Goal: Task Accomplishment & Management: Use online tool/utility

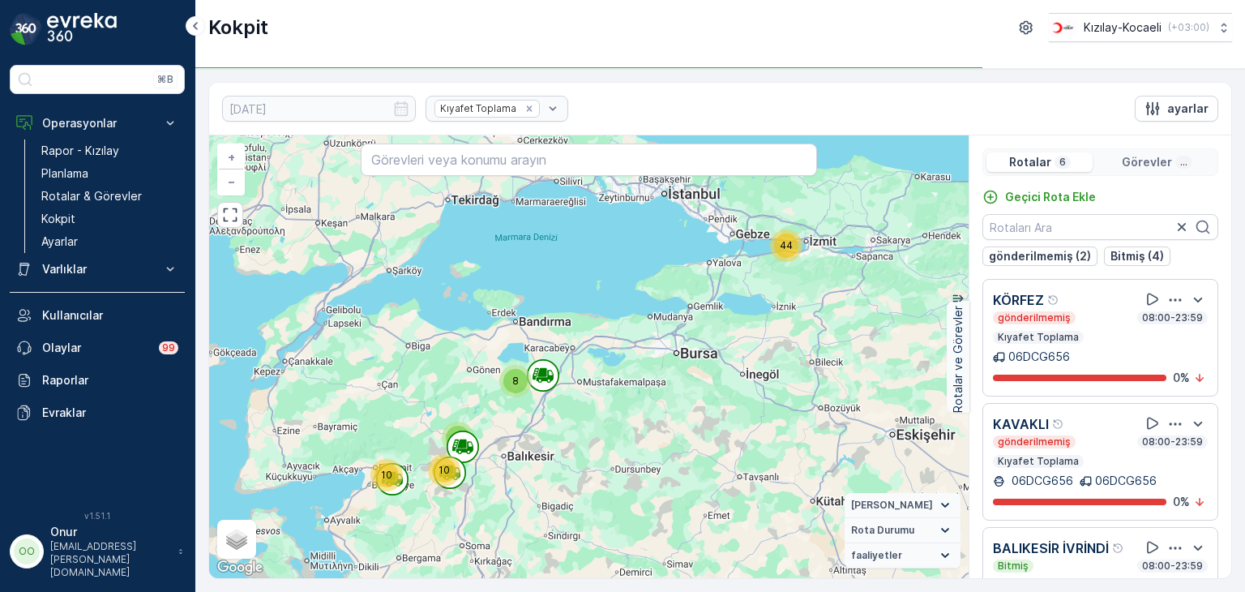
scroll to position [40, 0]
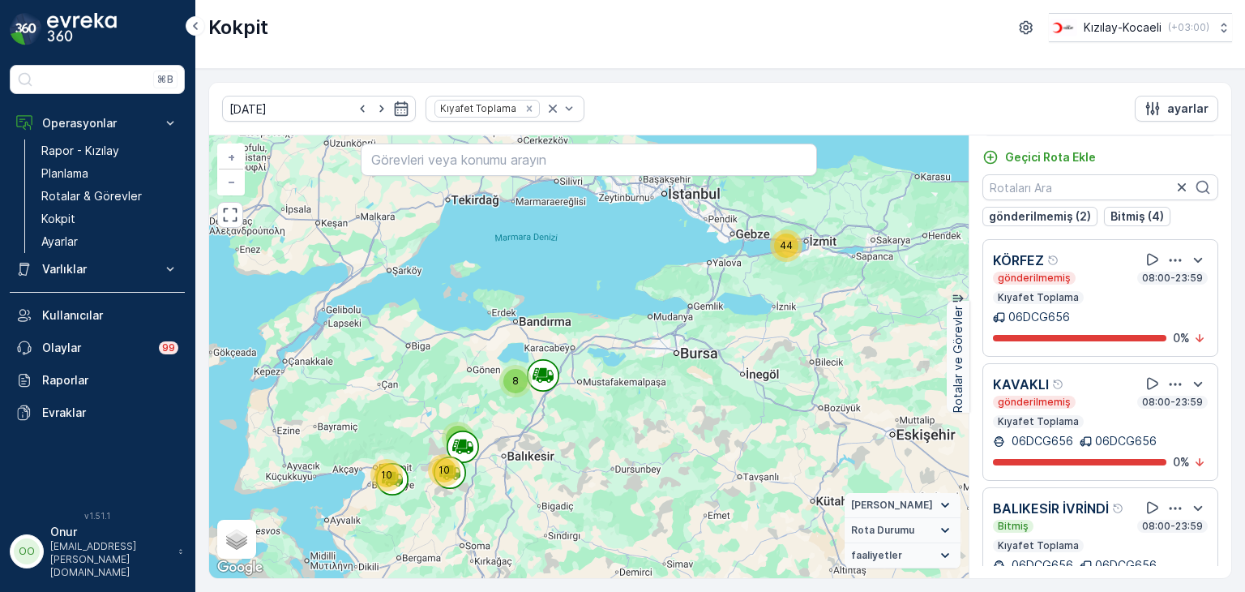
click at [1177, 254] on div "button" at bounding box center [1175, 260] width 19 height 16
click at [1138, 330] on div "Sil" at bounding box center [1156, 335] width 142 height 23
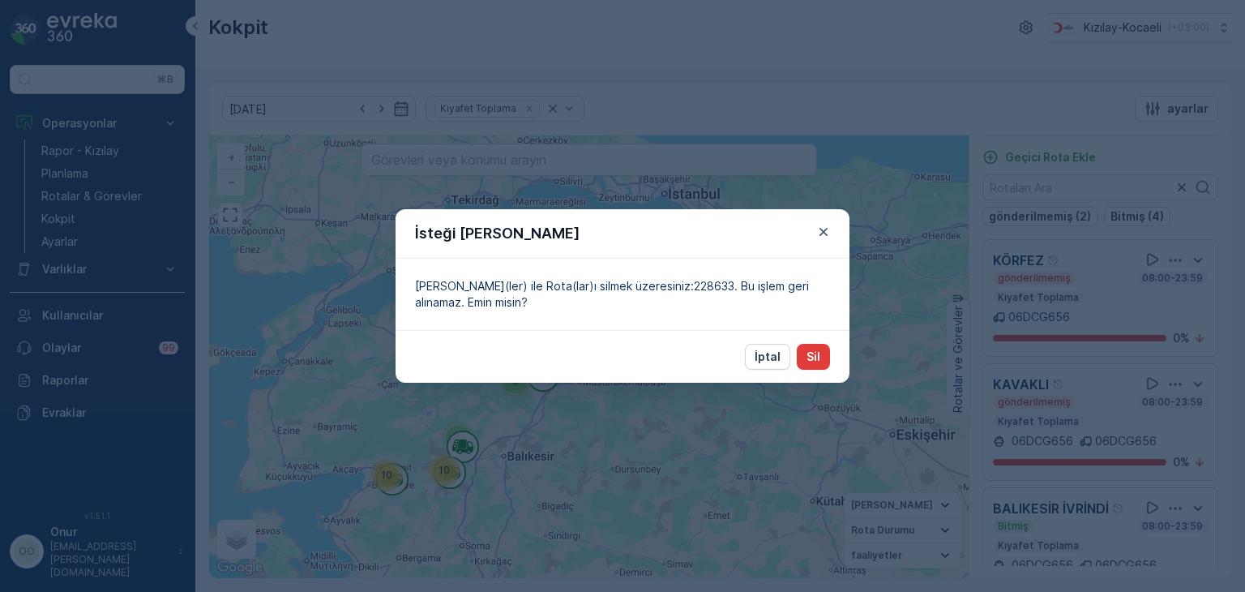
click at [805, 363] on button "Sil" at bounding box center [813, 357] width 33 height 26
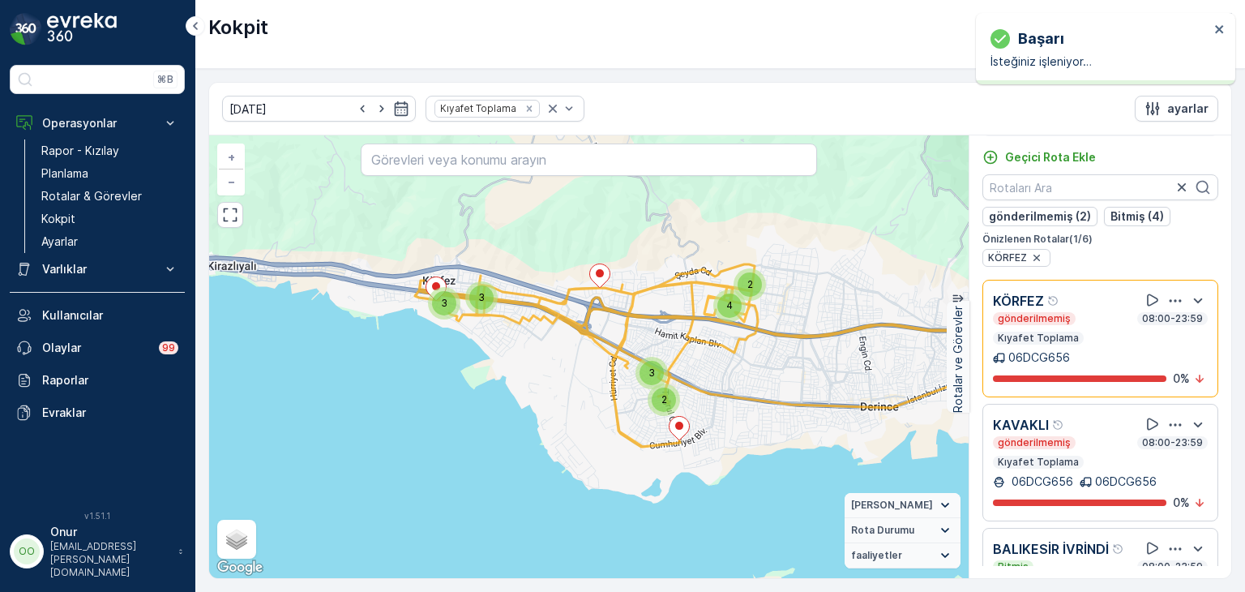
click at [1168, 422] on icon "button" at bounding box center [1176, 425] width 16 height 16
click at [1122, 494] on div "Sil" at bounding box center [1156, 499] width 142 height 23
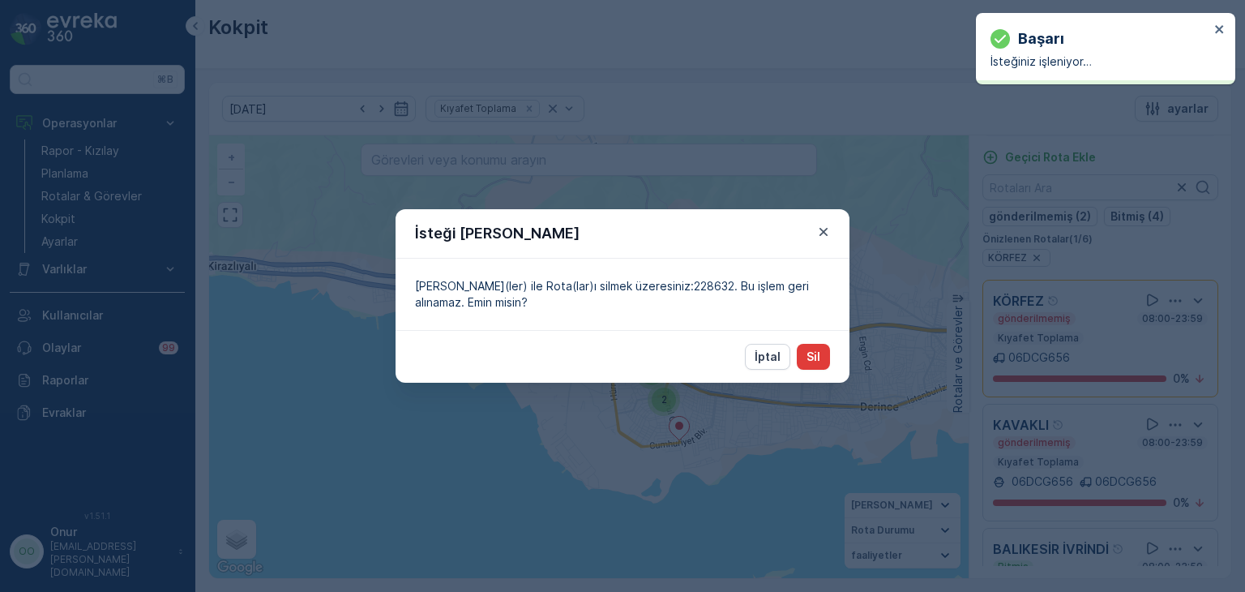
click at [808, 358] on p "Sil" at bounding box center [814, 357] width 14 height 16
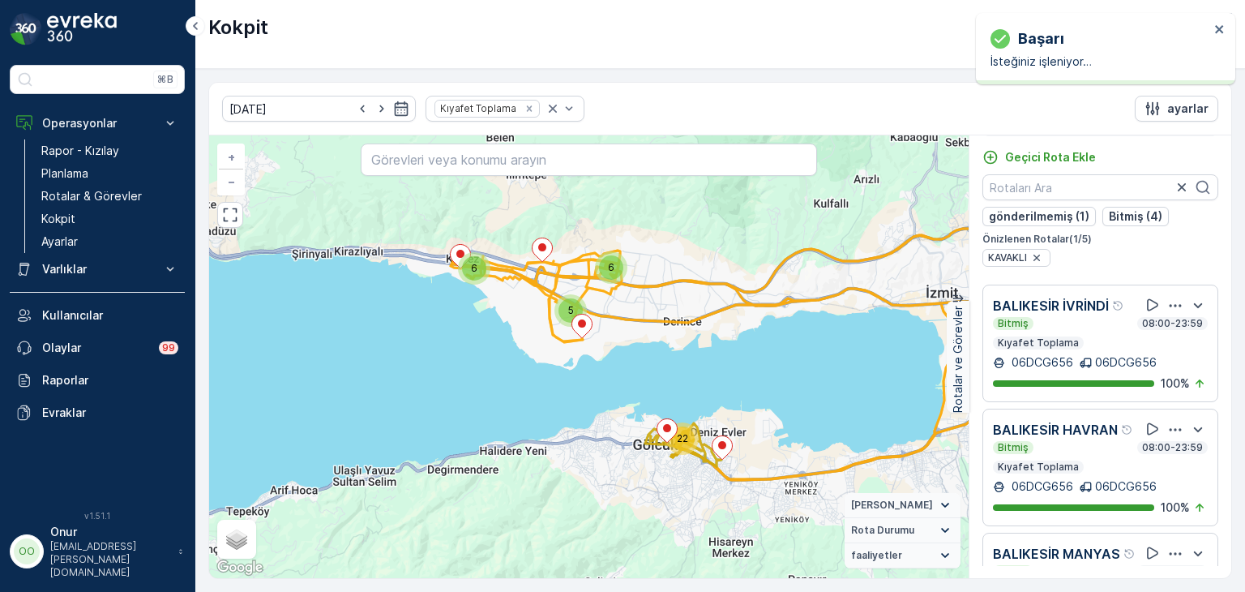
scroll to position [0, 0]
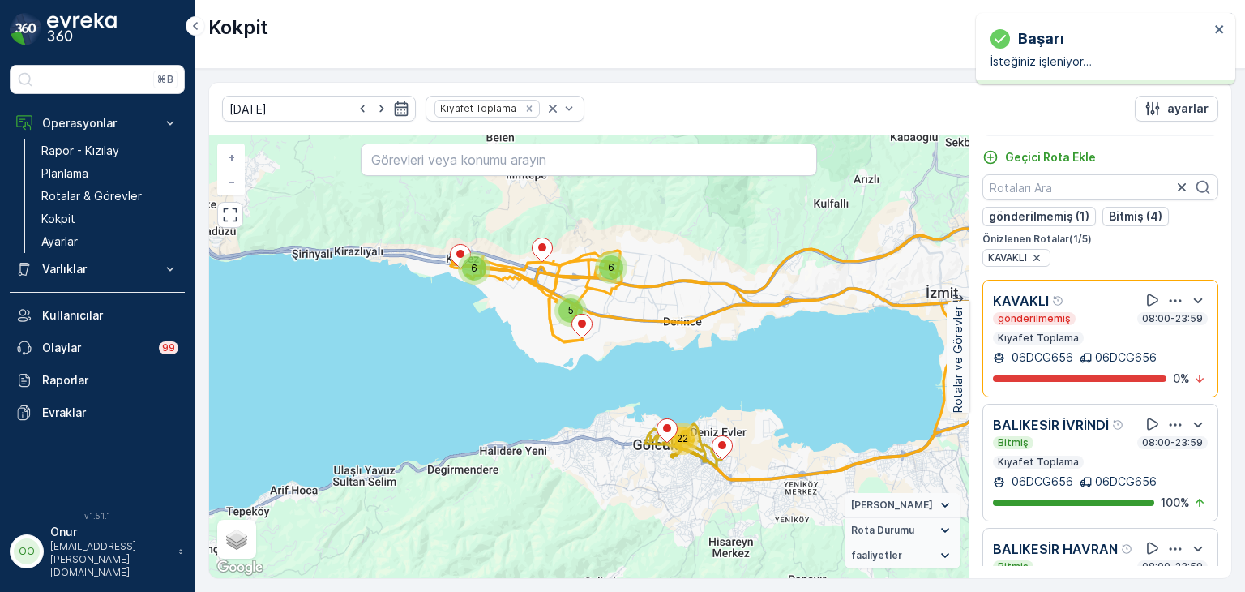
click at [1168, 301] on icon "button" at bounding box center [1176, 301] width 16 height 16
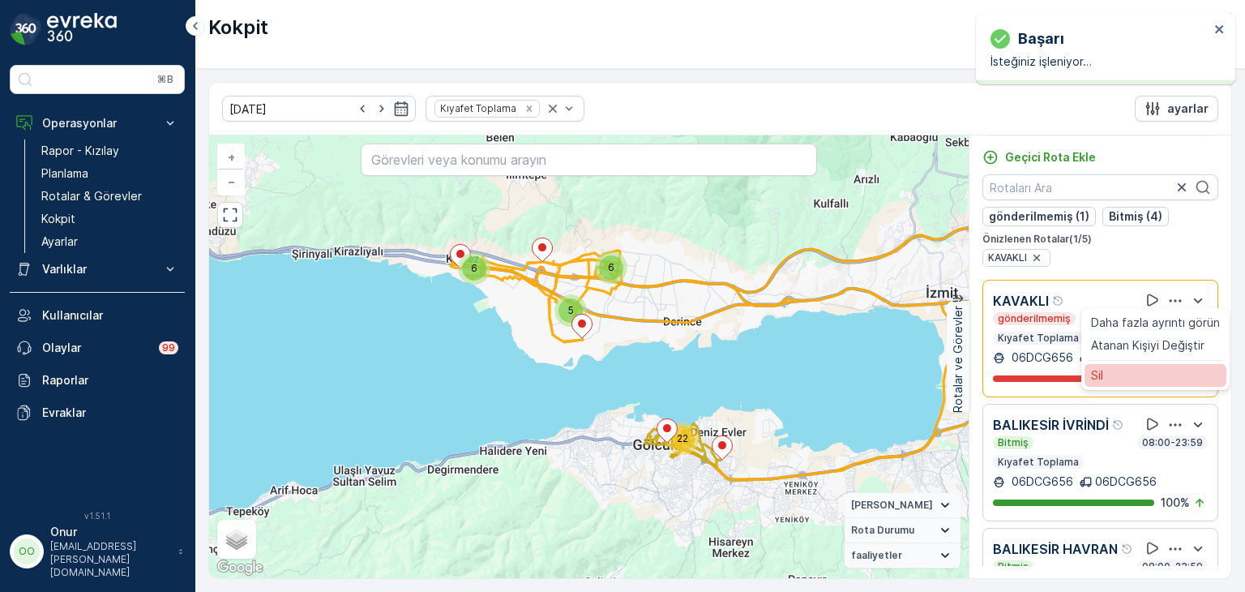
click at [1114, 374] on div "Sil" at bounding box center [1156, 375] width 142 height 23
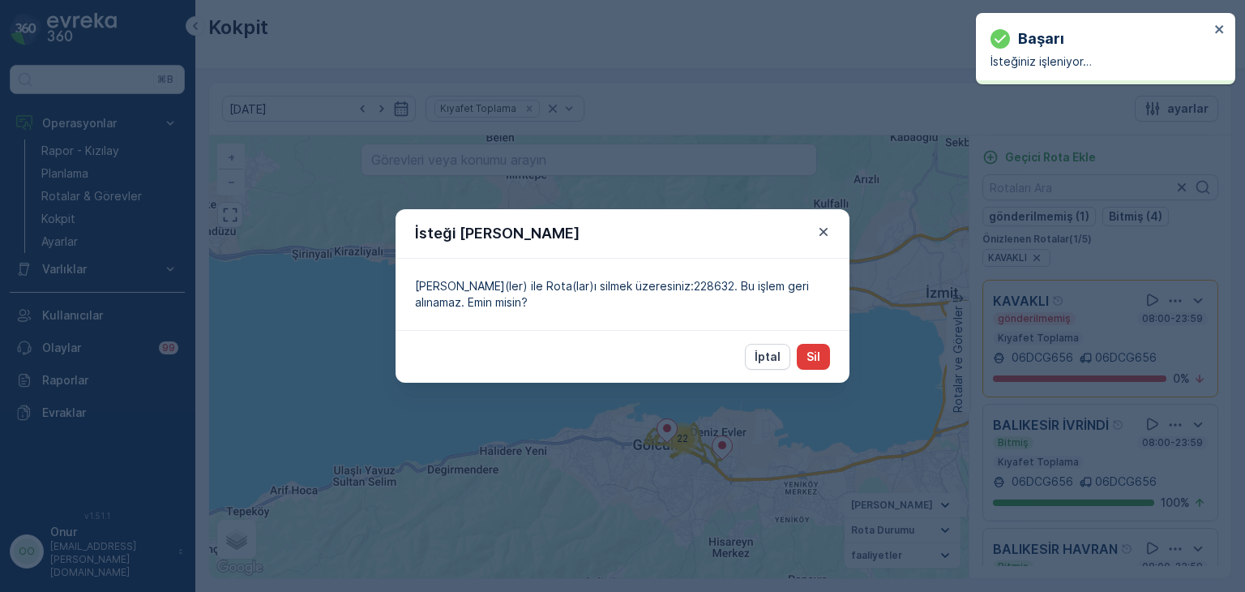
click at [814, 360] on p "Sil" at bounding box center [814, 357] width 14 height 16
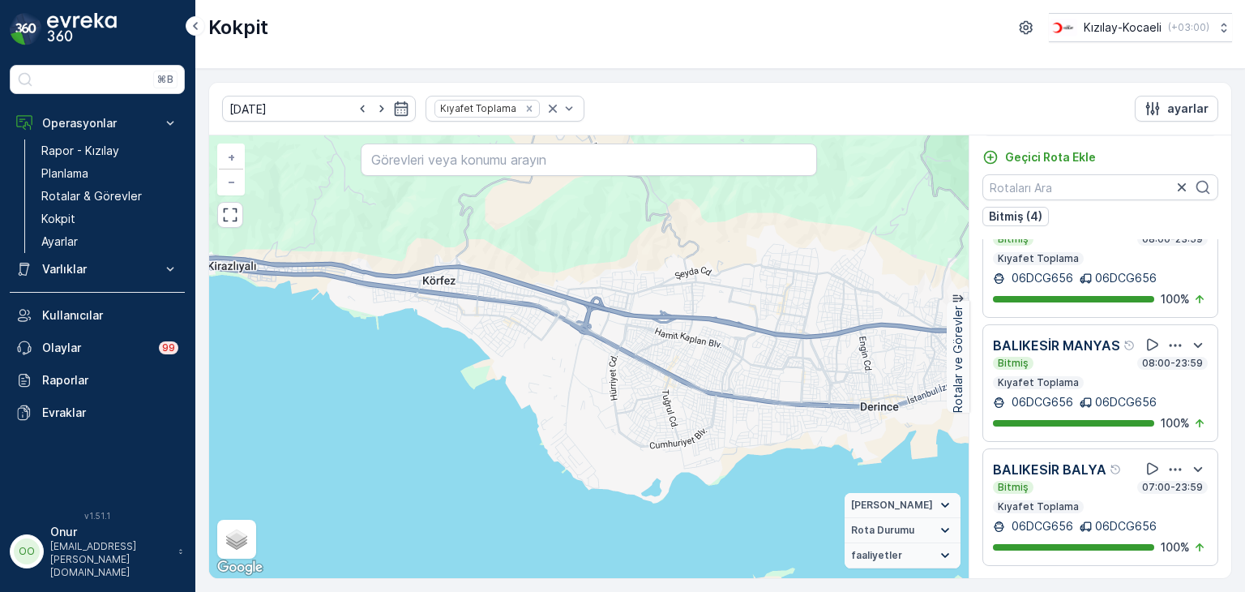
scroll to position [199, 0]
